Goal: Information Seeking & Learning: Learn about a topic

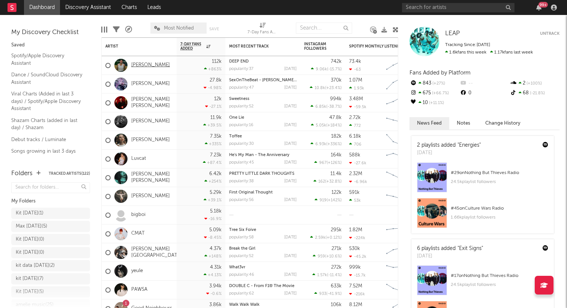
click at [137, 63] on link "[PERSON_NAME]" at bounding box center [150, 65] width 39 height 6
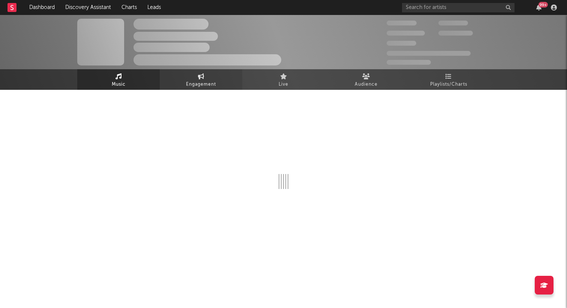
select select "6m"
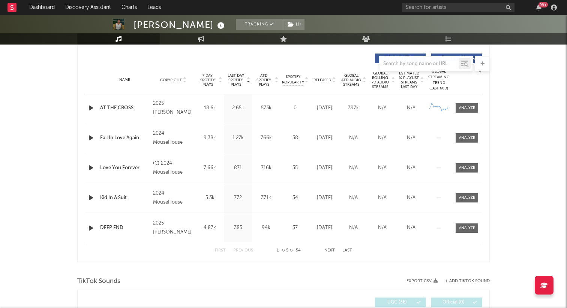
scroll to position [278, 0]
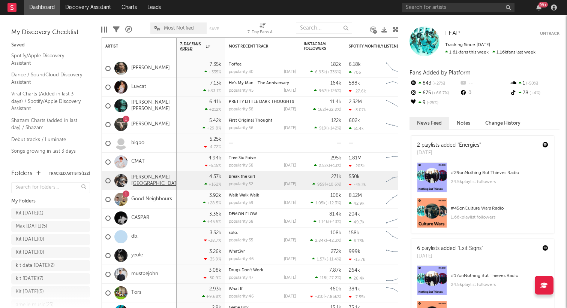
click at [146, 182] on link "[PERSON_NAME][GEOGRAPHIC_DATA]" at bounding box center [156, 181] width 51 height 13
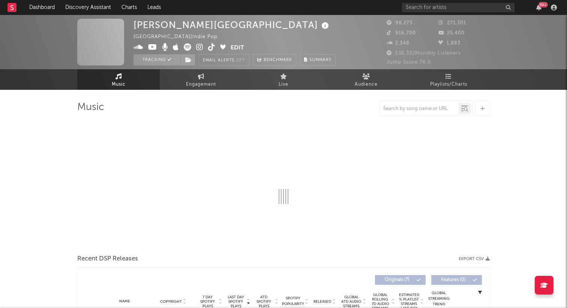
select select "6m"
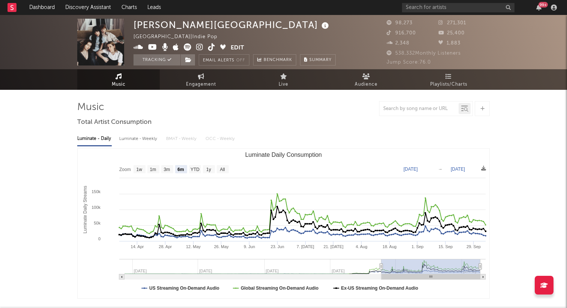
select select "6m"
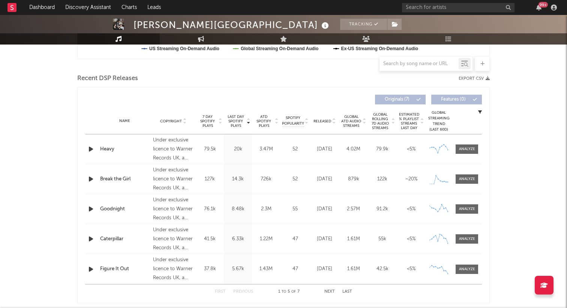
scroll to position [242, 0]
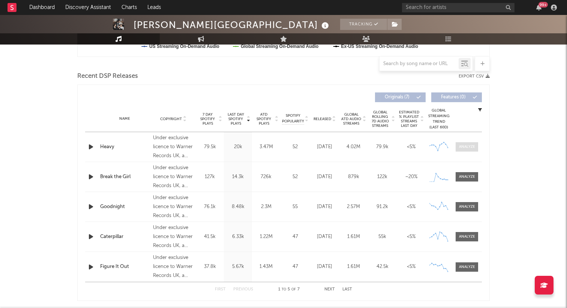
click at [469, 145] on div at bounding box center [467, 147] width 16 height 6
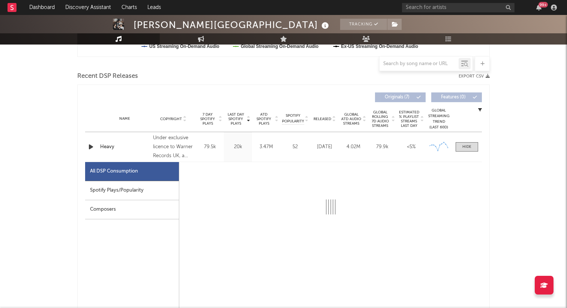
select select "6m"
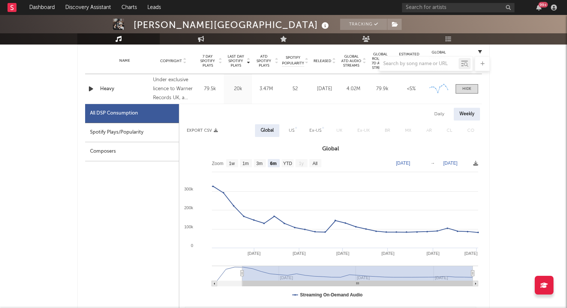
scroll to position [301, 0]
click at [126, 134] on div "Spotify Plays/Popularity" at bounding box center [132, 132] width 94 height 19
select select "6m"
select select "1w"
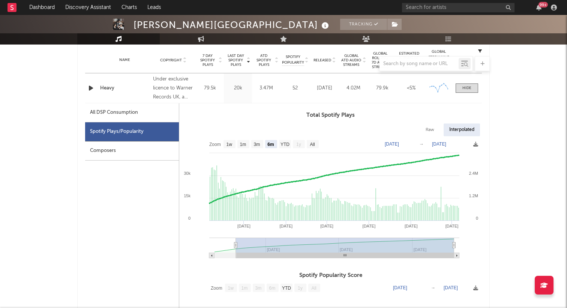
click at [135, 87] on div "Heavy" at bounding box center [124, 88] width 49 height 7
